Goal: Transaction & Acquisition: Obtain resource

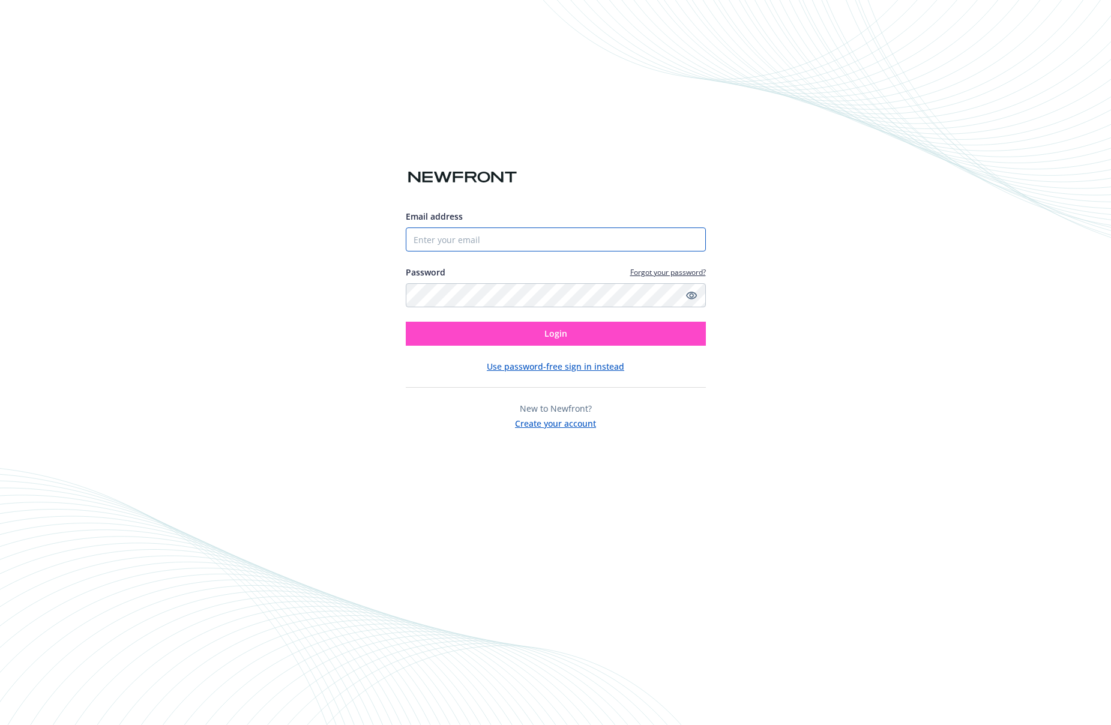
type input "reena"
click at [586, 421] on button "Create your account" at bounding box center [555, 422] width 81 height 15
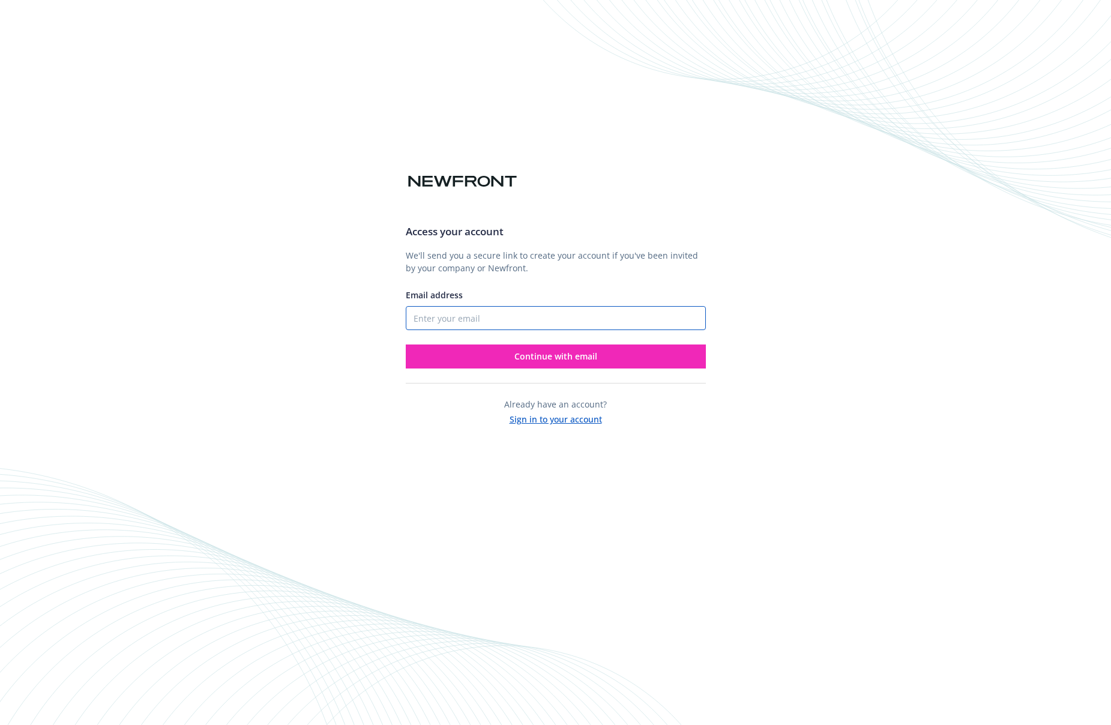
click at [514, 315] on input "Email address" at bounding box center [556, 318] width 300 height 24
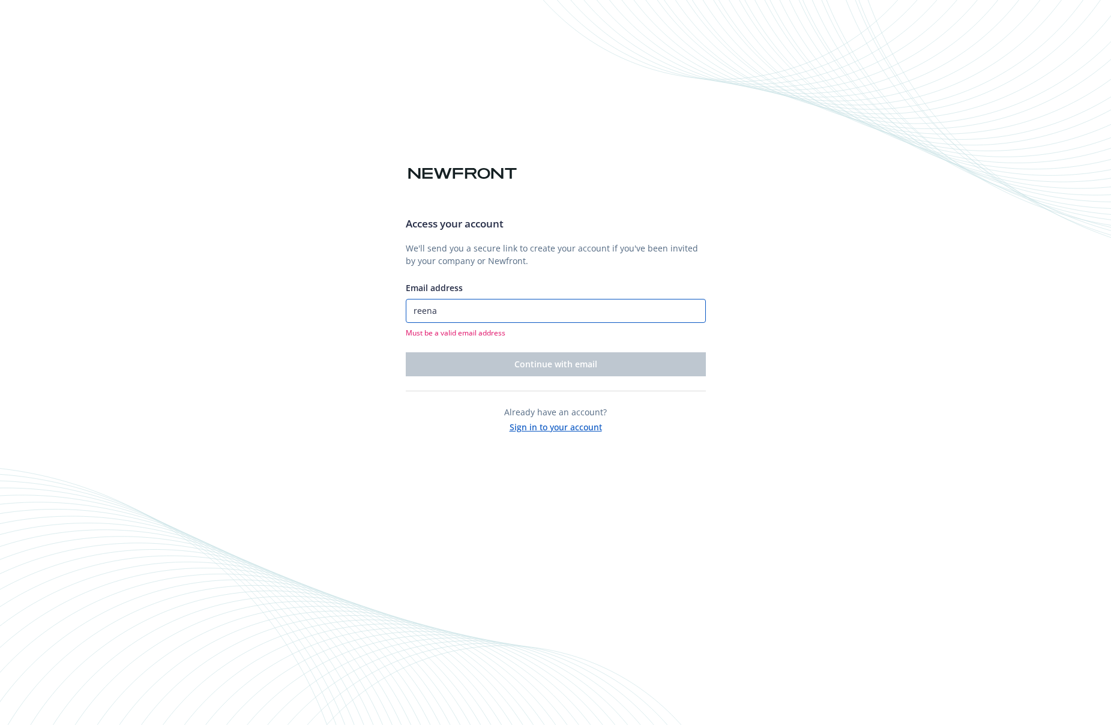
click at [464, 313] on input "reena" at bounding box center [556, 311] width 300 height 24
type input "[EMAIL_ADDRESS][DOMAIN_NAME]"
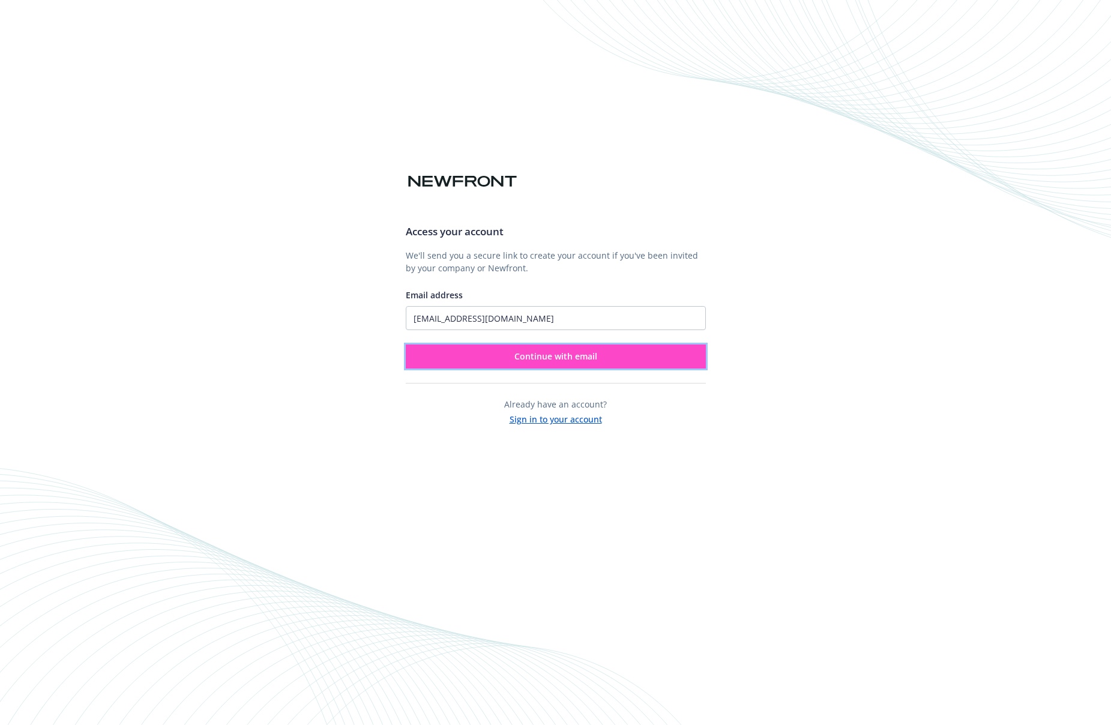
click at [546, 359] on span "Continue with email" at bounding box center [555, 356] width 83 height 11
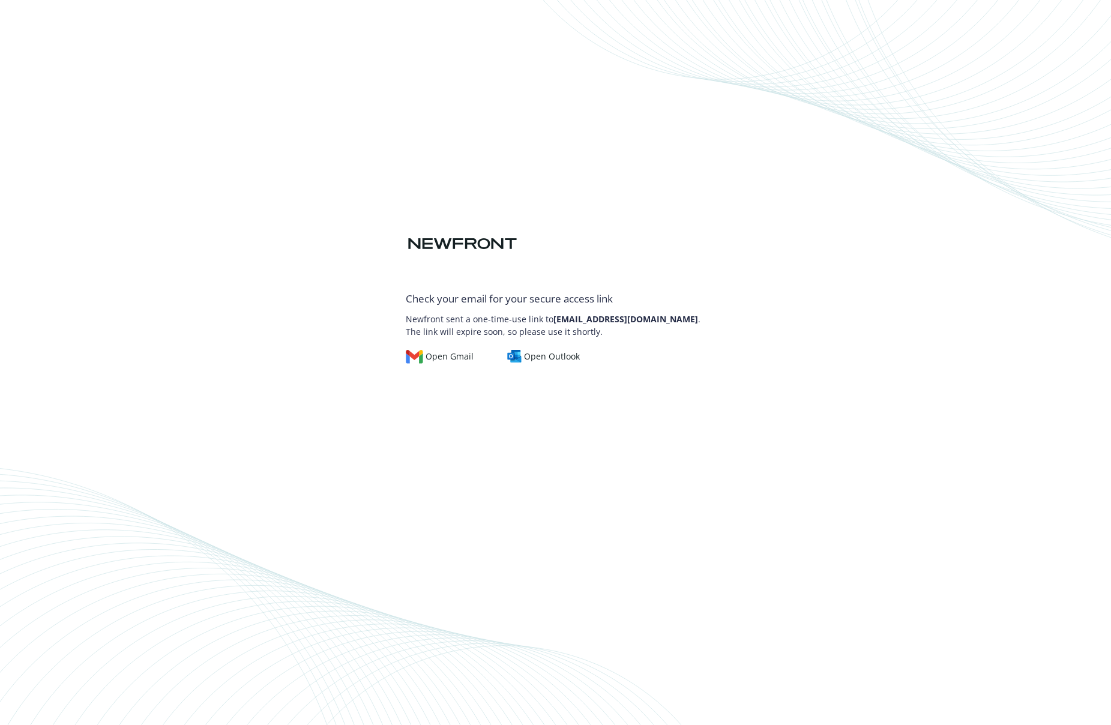
click at [436, 342] on div "Open Gmail Open Outlook" at bounding box center [556, 350] width 300 height 25
click at [438, 347] on div "Open Gmail Open Outlook" at bounding box center [556, 350] width 300 height 25
click at [439, 357] on div "Open Gmail" at bounding box center [440, 356] width 68 height 13
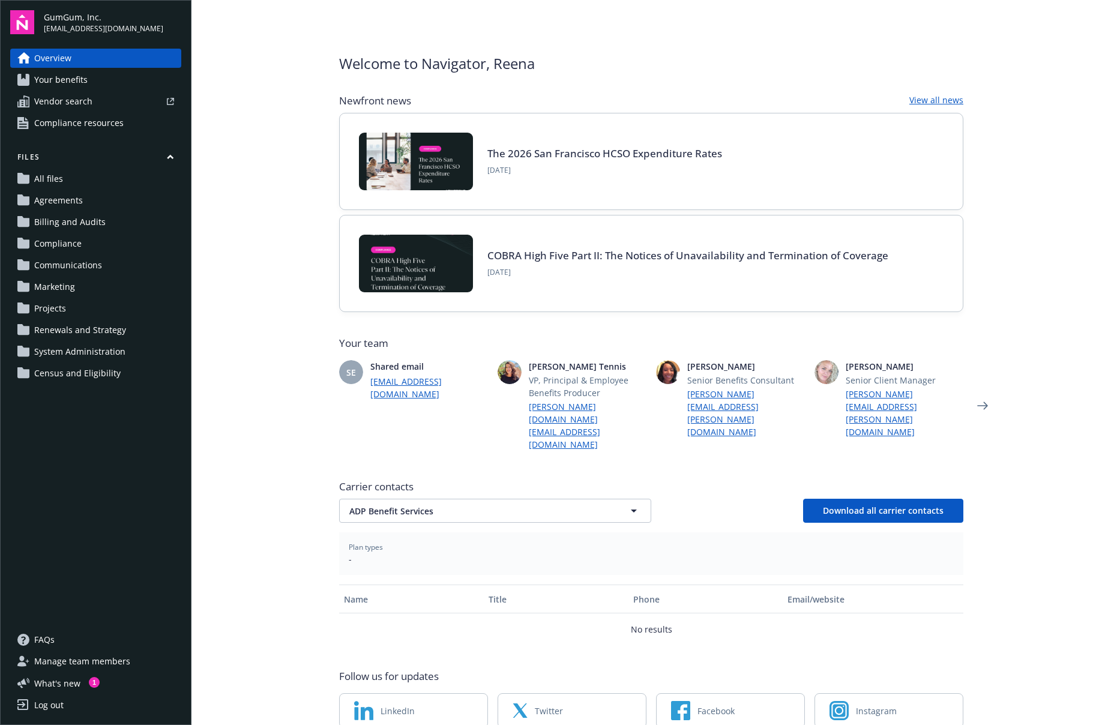
click at [53, 269] on span "Communications" at bounding box center [68, 265] width 68 height 19
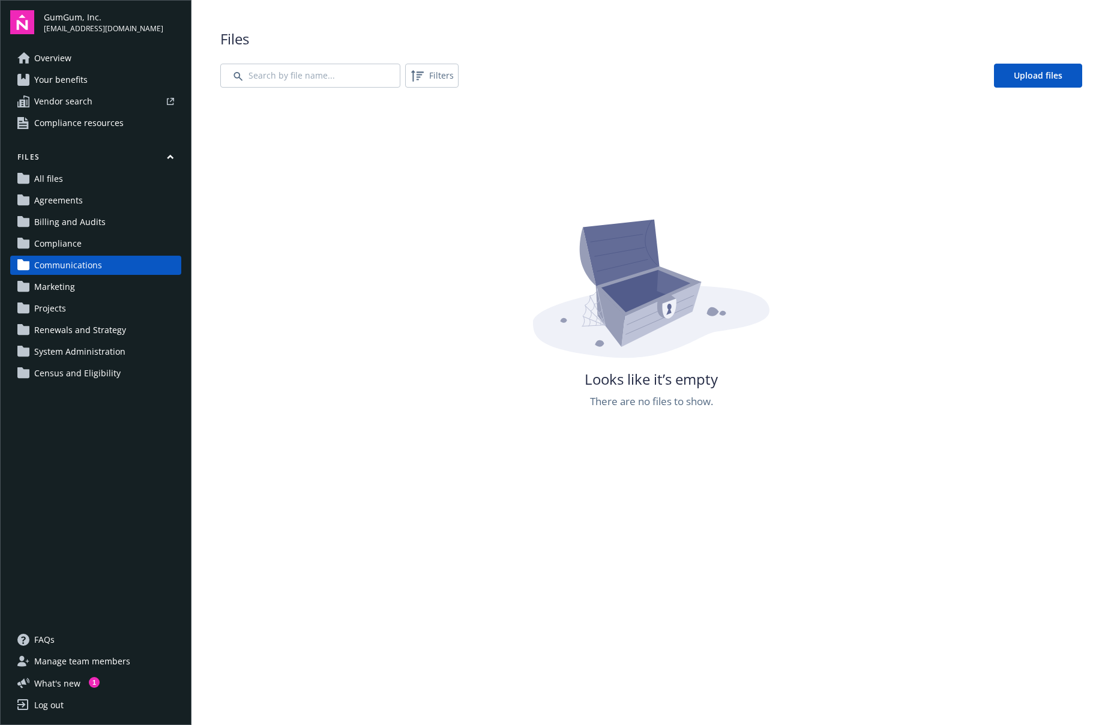
click at [48, 183] on span "All files" at bounding box center [48, 178] width 29 height 19
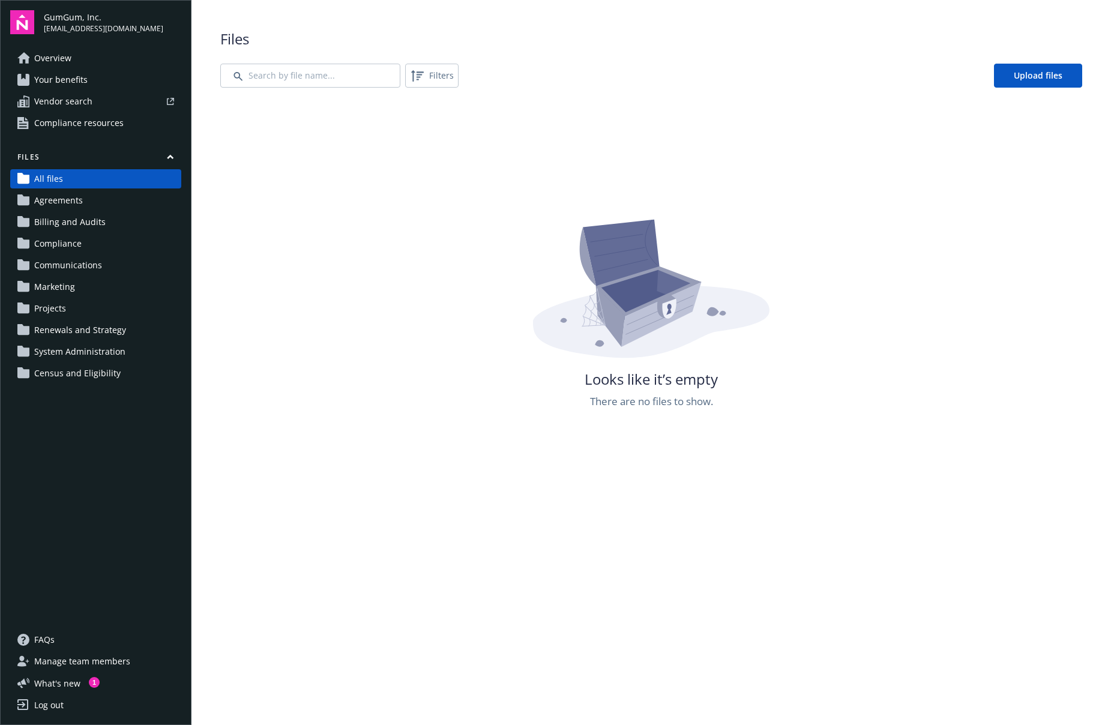
click at [48, 182] on span "All files" at bounding box center [48, 178] width 29 height 19
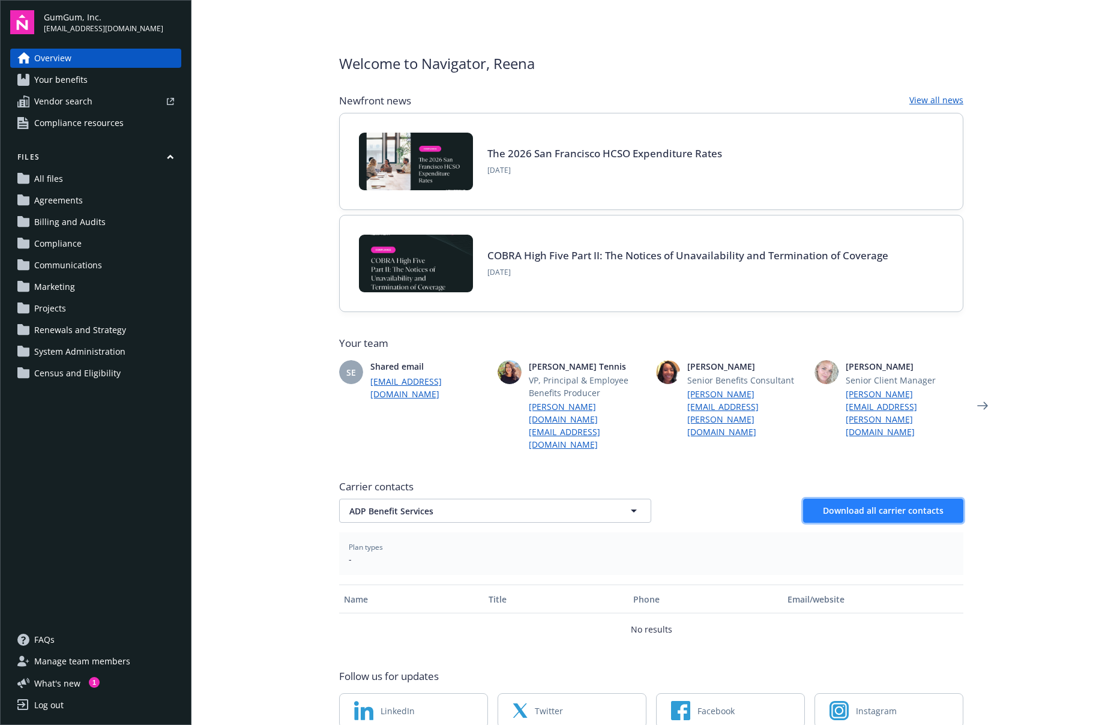
click at [885, 505] on span "Download all carrier contacts" at bounding box center [883, 510] width 121 height 11
